Goal: Transaction & Acquisition: Purchase product/service

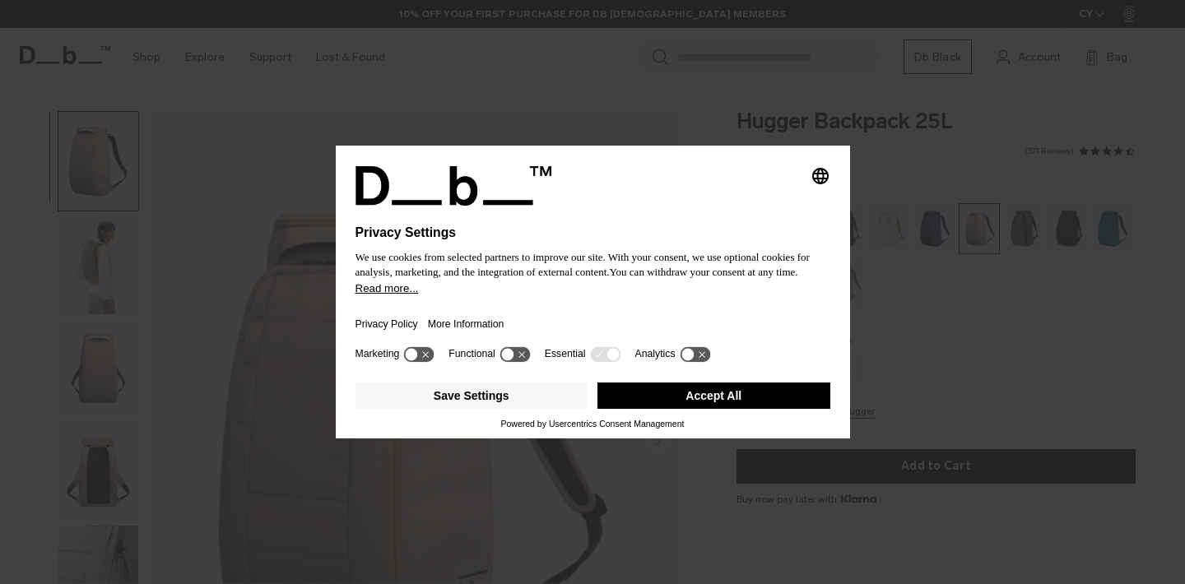
click at [730, 392] on button "Accept All" at bounding box center [713, 396] width 233 height 26
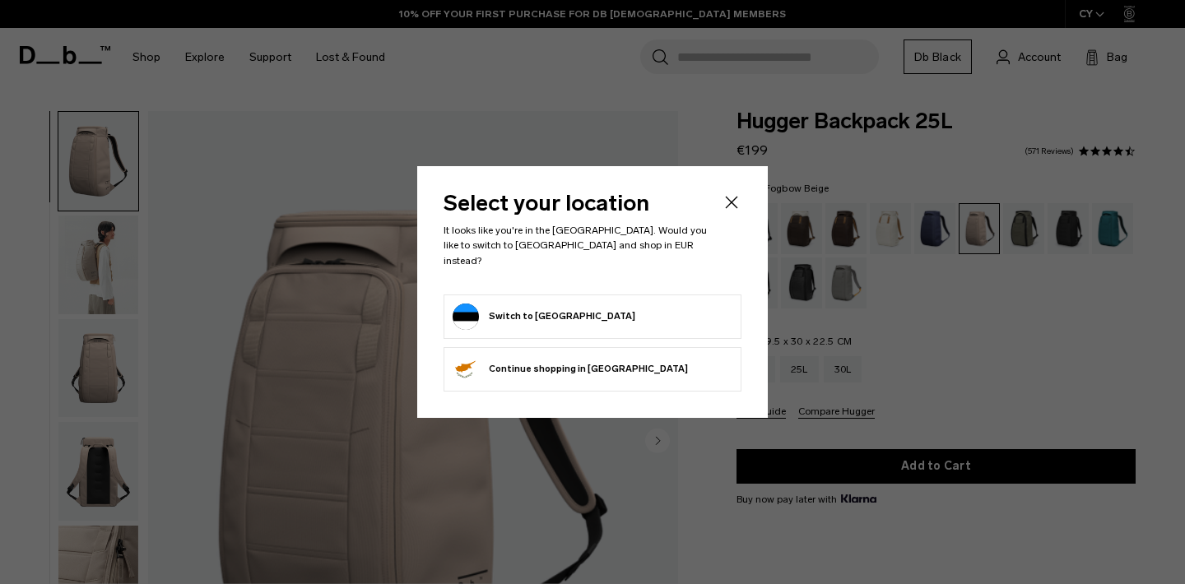
click at [634, 304] on form "Switch to [GEOGRAPHIC_DATA]" at bounding box center [592, 317] width 280 height 26
click at [555, 305] on button "Switch to [GEOGRAPHIC_DATA]" at bounding box center [543, 317] width 183 height 26
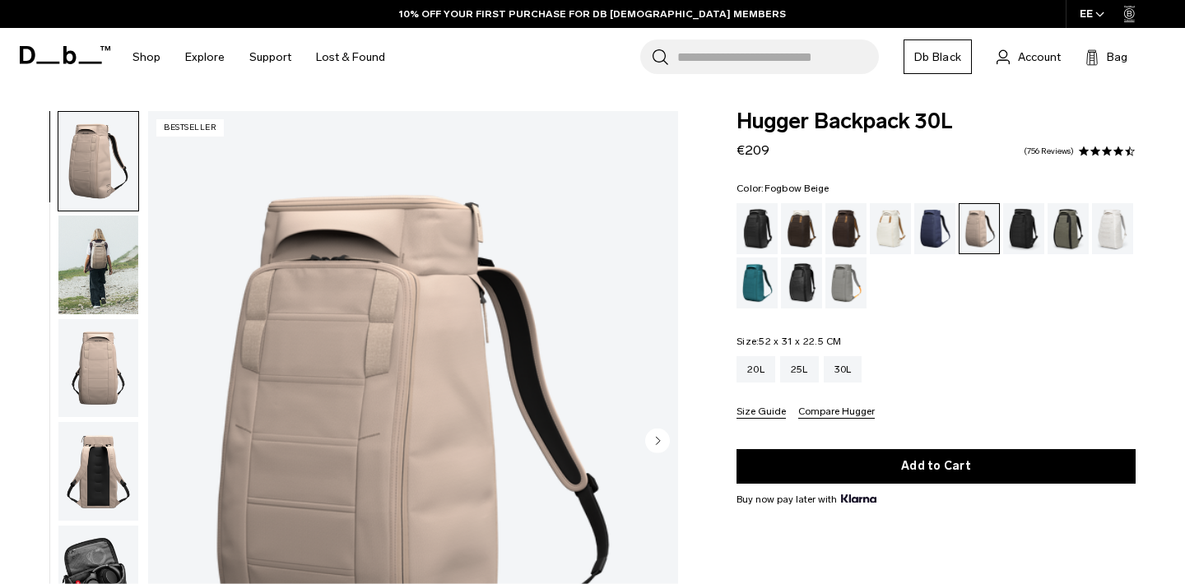
click at [94, 259] on img "button" at bounding box center [98, 265] width 80 height 99
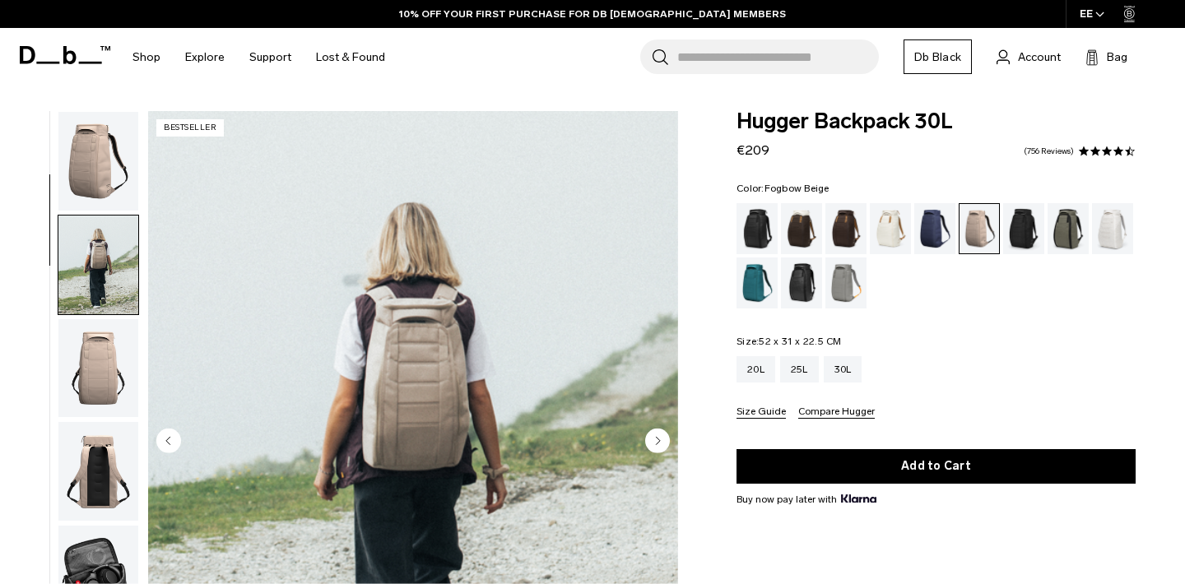
scroll to position [104, 0]
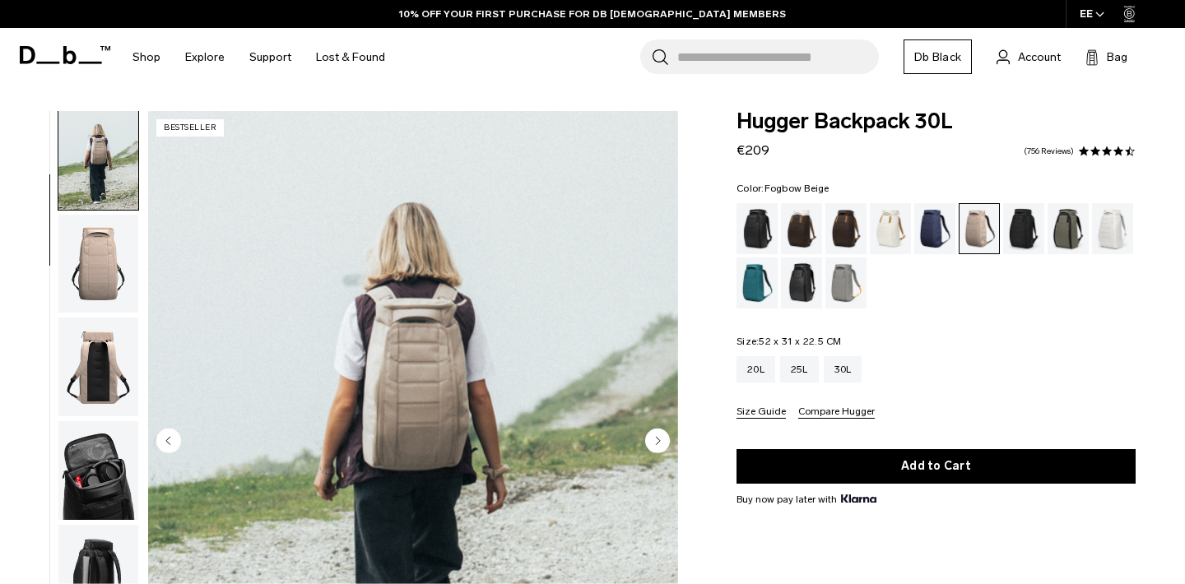
click at [104, 313] on img "button" at bounding box center [98, 264] width 80 height 99
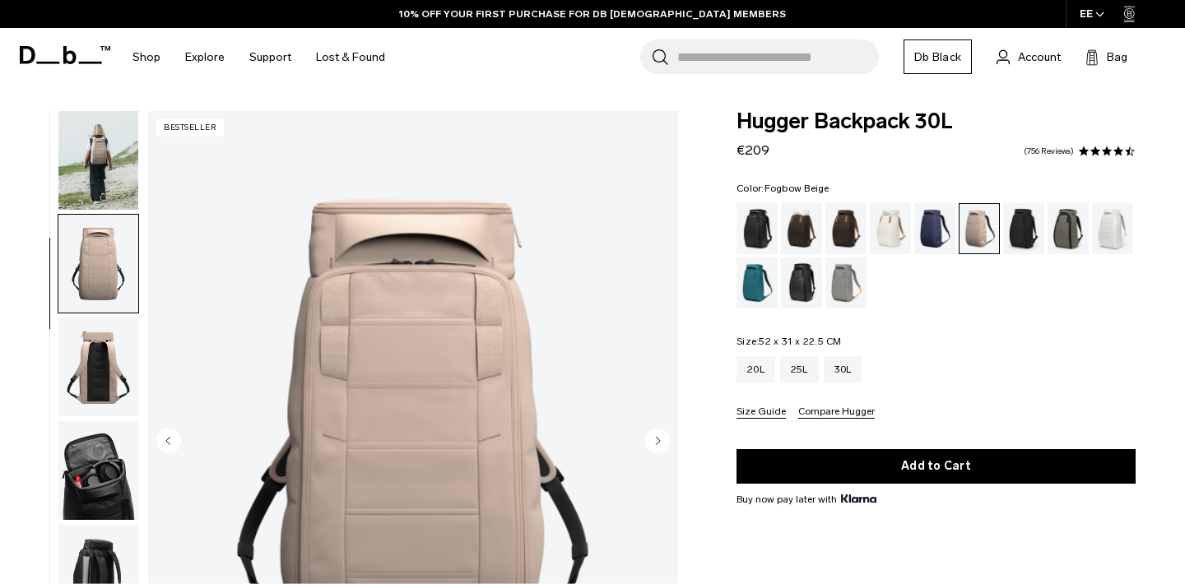
scroll to position [210, 0]
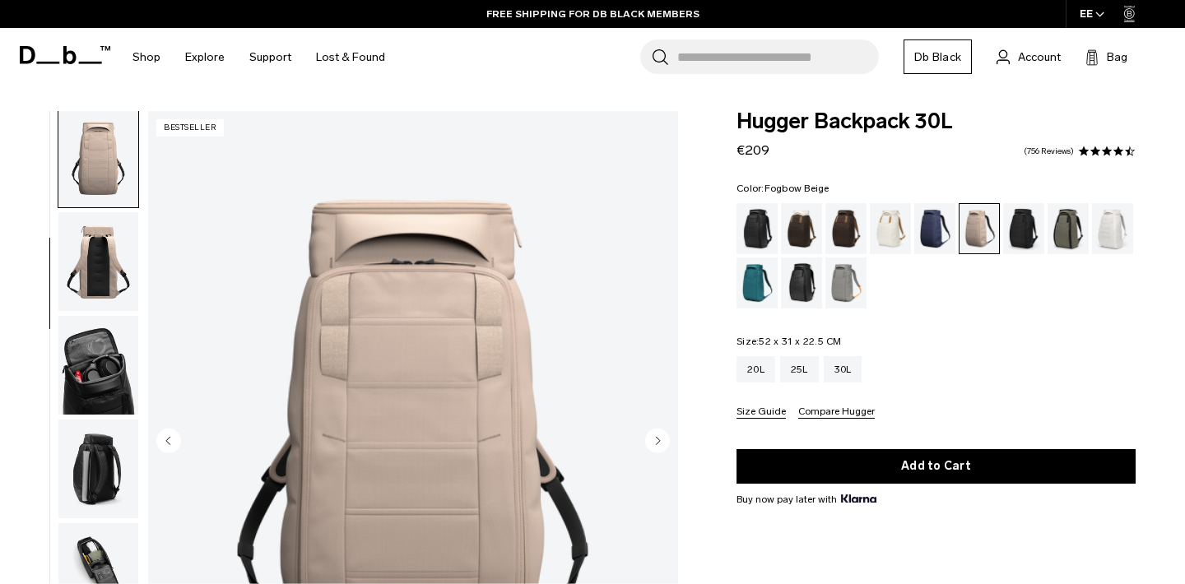
click at [103, 347] on img "button" at bounding box center [98, 365] width 80 height 99
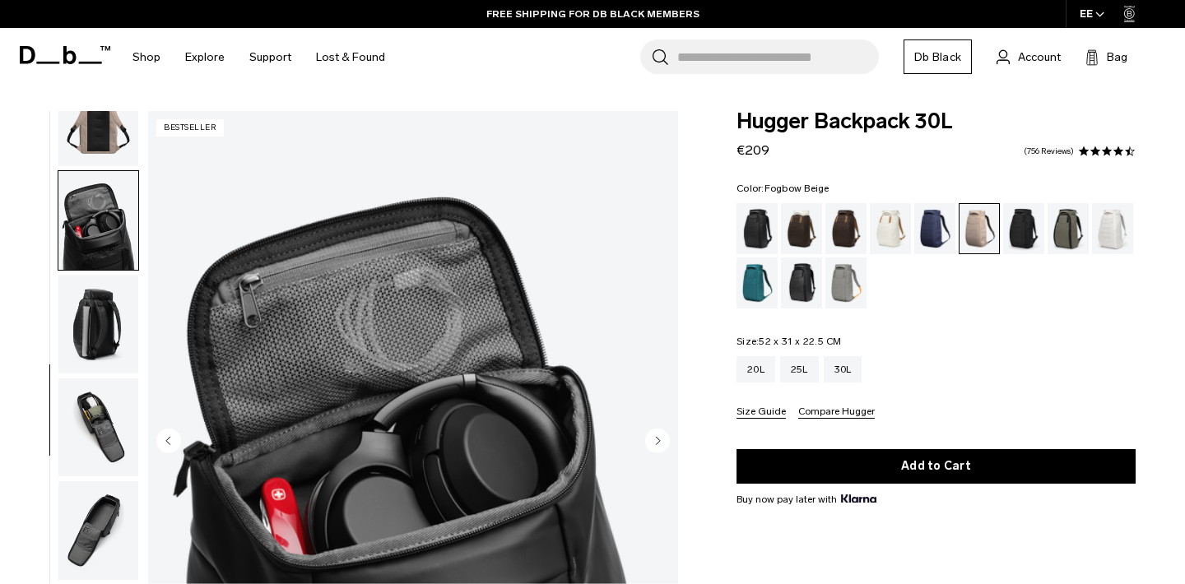
scroll to position [382, 0]
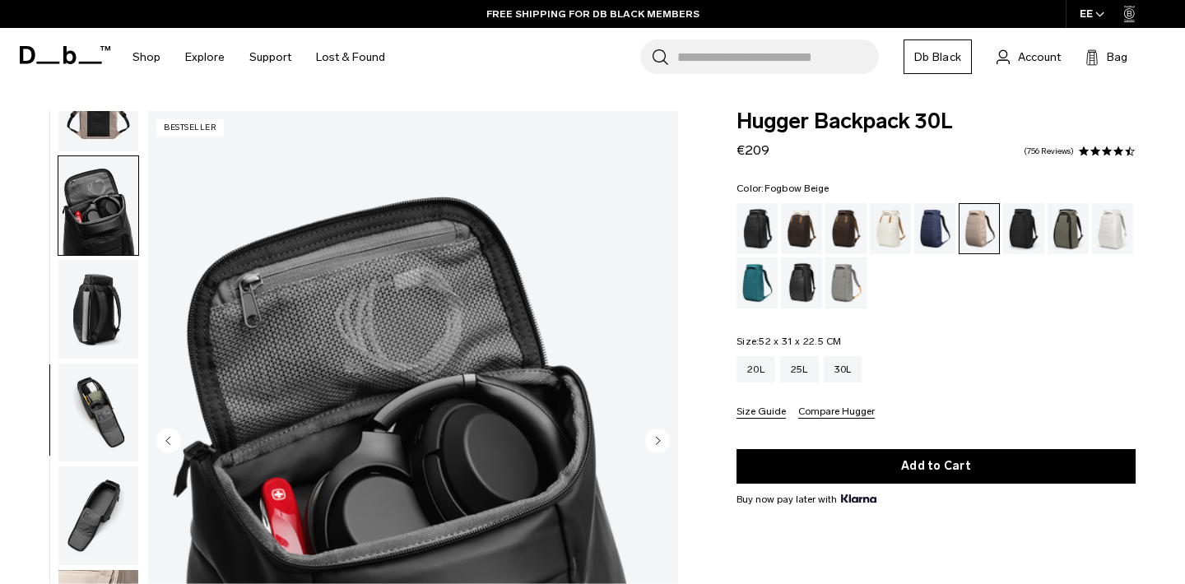
click at [104, 313] on img "button" at bounding box center [98, 309] width 80 height 99
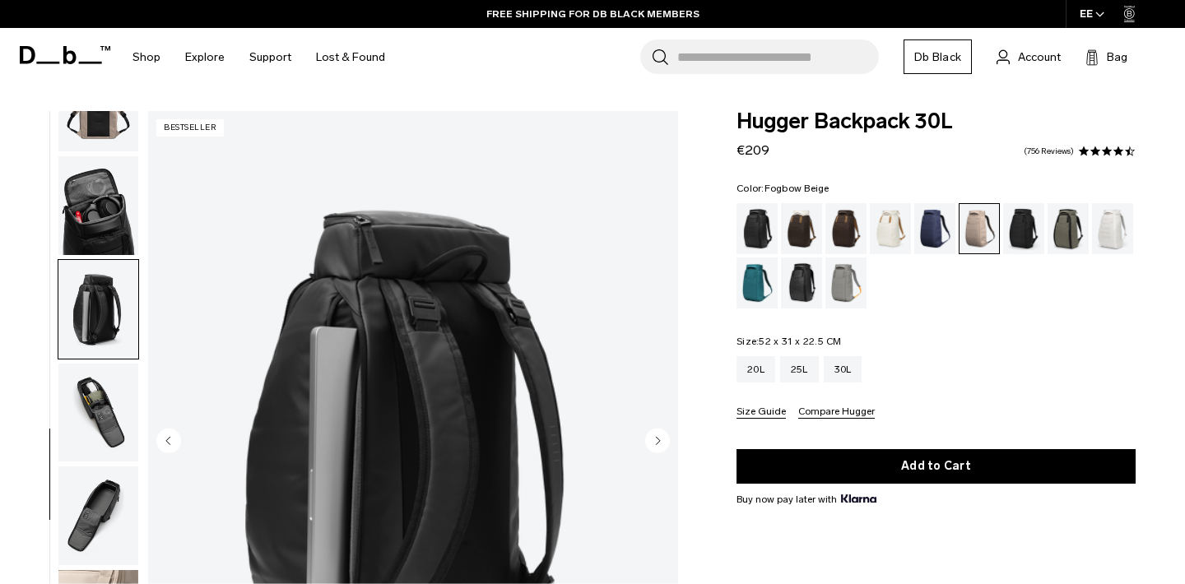
click at [104, 371] on img "button" at bounding box center [98, 413] width 80 height 99
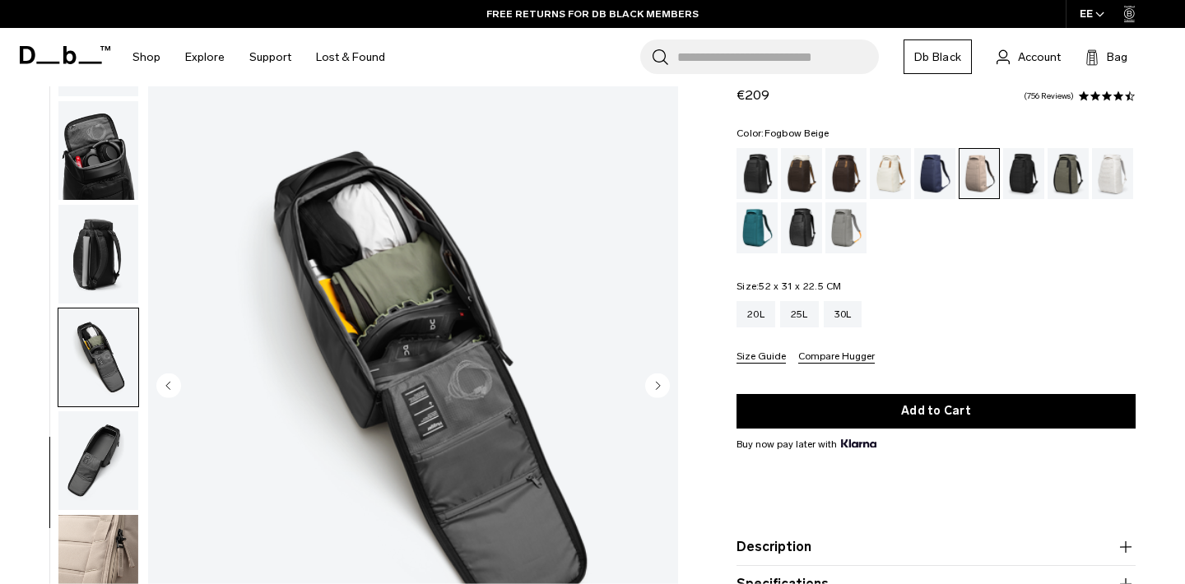
scroll to position [56, 0]
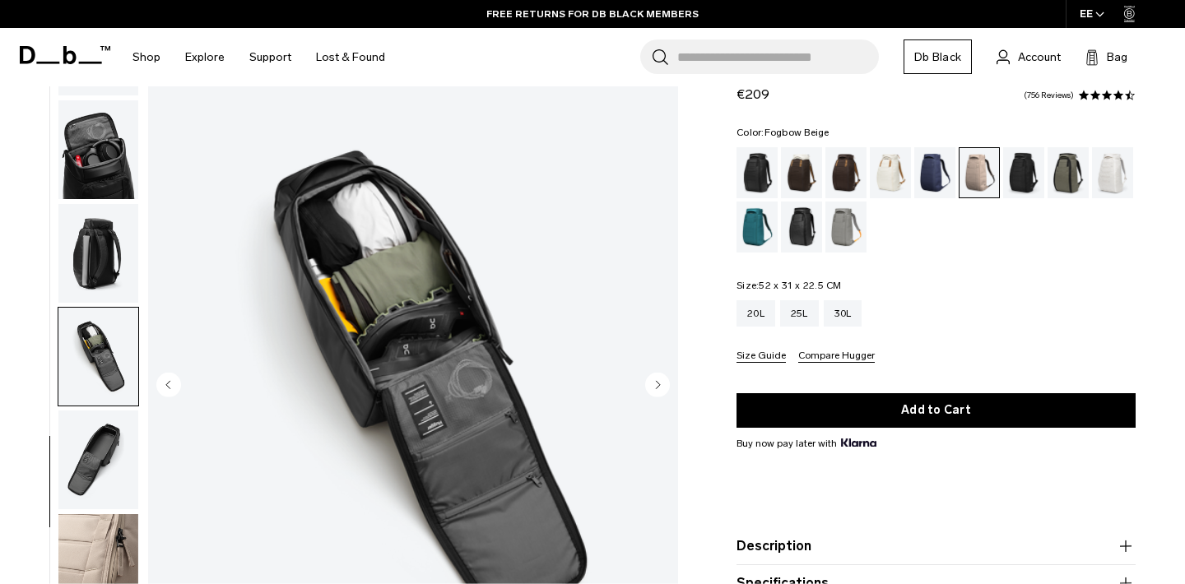
click at [104, 440] on img "button" at bounding box center [98, 459] width 80 height 99
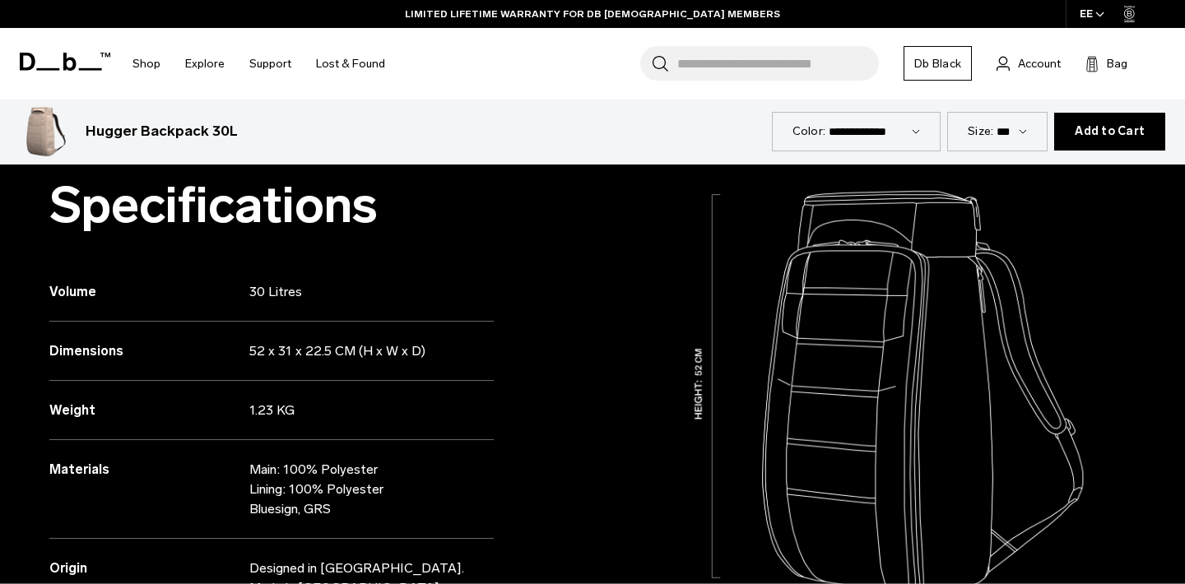
scroll to position [1519, 0]
